Goal: Check status

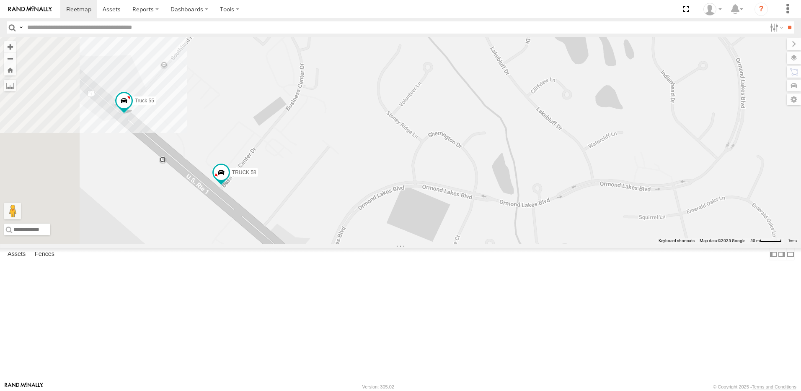
drag, startPoint x: 423, startPoint y: 263, endPoint x: 496, endPoint y: 135, distance: 147.9
click at [496, 135] on div "Truck 55 TRUCK 58" at bounding box center [400, 140] width 801 height 207
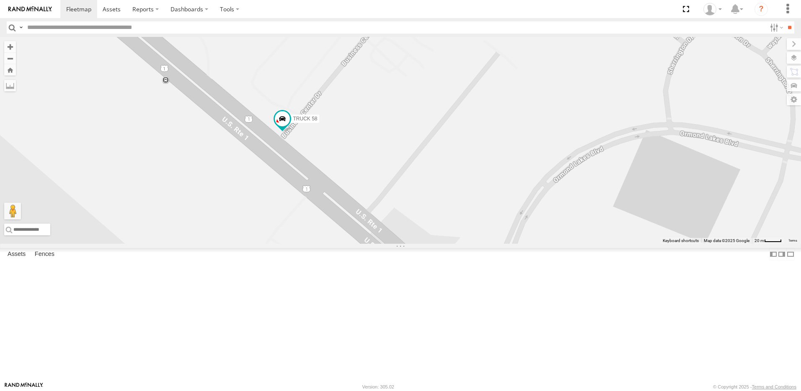
drag, startPoint x: 405, startPoint y: 221, endPoint x: 542, endPoint y: 163, distance: 148.4
click at [542, 163] on div "Truck 55 TRUCK 58" at bounding box center [400, 140] width 801 height 207
click at [290, 126] on span at bounding box center [282, 118] width 15 height 15
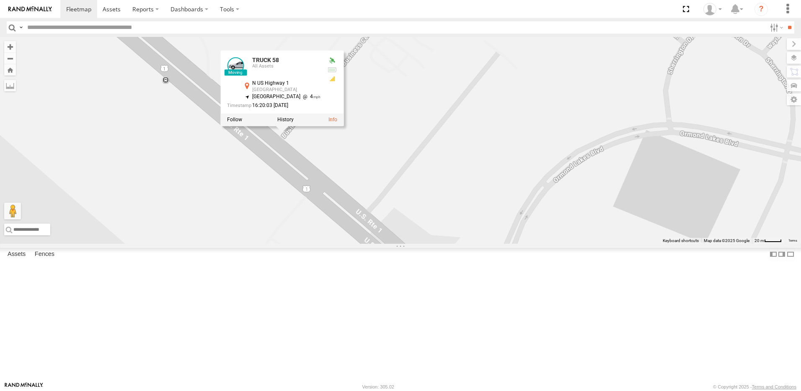
click at [495, 183] on div "Truck 55 TRUCK 58 TRUCK 58 All Assets N US Highway 1 National Gardens 29.32354 …" at bounding box center [400, 140] width 801 height 207
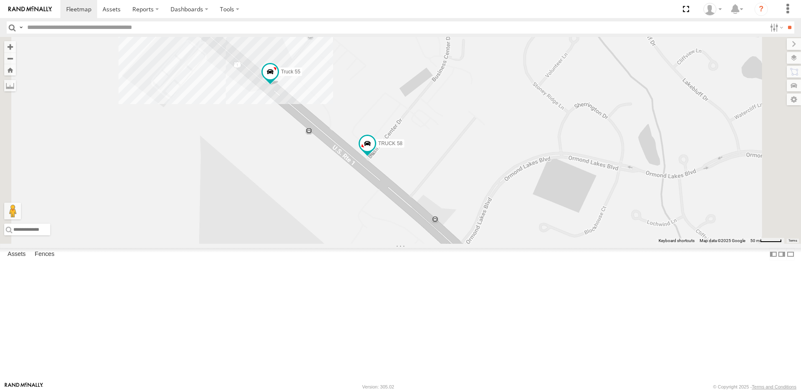
drag, startPoint x: 498, startPoint y: 182, endPoint x: 528, endPoint y: 218, distance: 47.1
click at [528, 218] on div "Truck 55 TRUCK 58 2 4" at bounding box center [400, 140] width 801 height 207
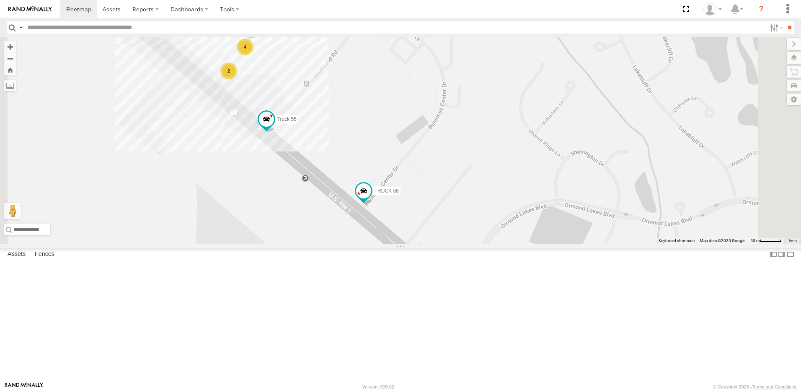
drag, startPoint x: 519, startPoint y: 210, endPoint x: 516, endPoint y: 259, distance: 49.6
click at [516, 244] on div "Truck 55 TRUCK 58 2 4 3 truck 7" at bounding box center [400, 140] width 801 height 207
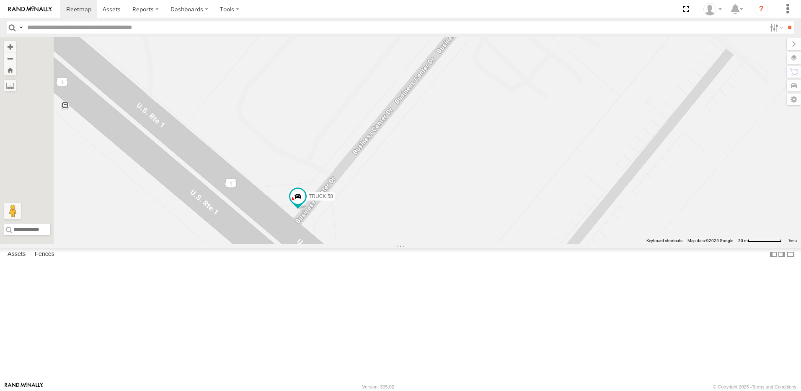
drag, startPoint x: 471, startPoint y: 282, endPoint x: 524, endPoint y: 203, distance: 95.4
click at [524, 203] on div "Truck 55 TRUCK 58" at bounding box center [400, 140] width 801 height 207
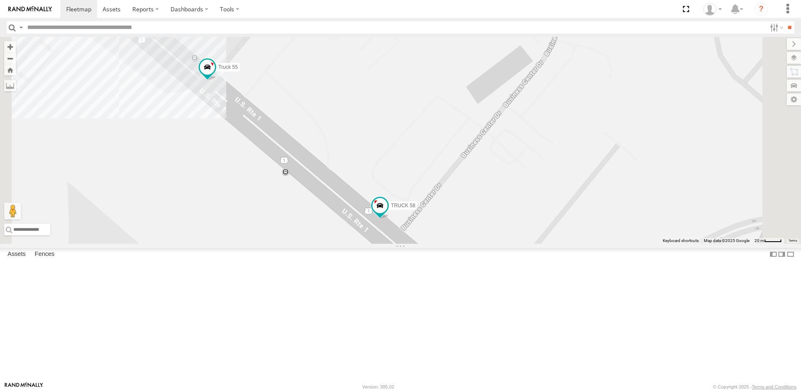
drag, startPoint x: 622, startPoint y: 286, endPoint x: 616, endPoint y: 296, distance: 11.8
click at [616, 244] on div "Truck 55 TRUCK 58" at bounding box center [400, 140] width 801 height 207
click at [388, 212] on span at bounding box center [380, 204] width 15 height 15
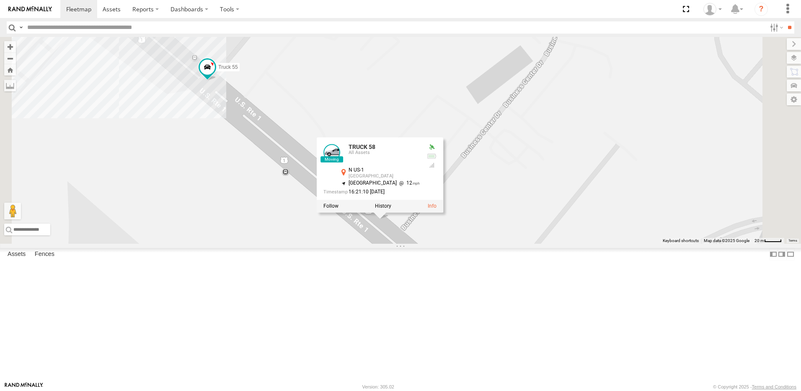
click at [606, 244] on div "Truck 55 TRUCK 58 TRUCK 58 All Assets N US-1 National Gardens 29.3236 , -81.114…" at bounding box center [400, 140] width 801 height 207
